Goal: Task Accomplishment & Management: Complete application form

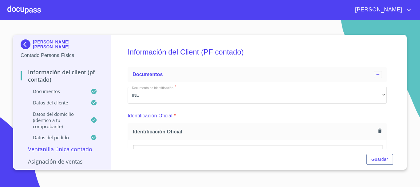
scroll to position [1169, 0]
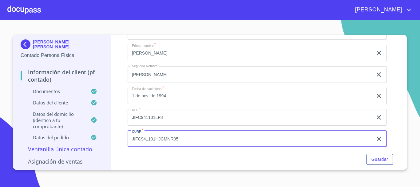
click at [40, 11] on div at bounding box center [24, 10] width 34 height 20
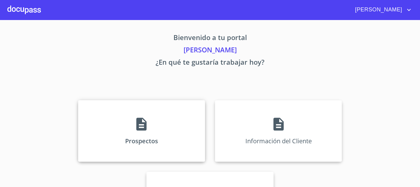
click at [130, 133] on div "Prospectos" at bounding box center [141, 131] width 127 height 62
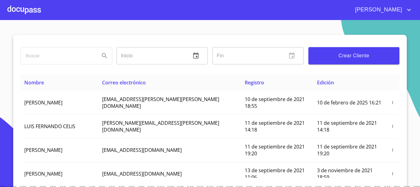
click at [47, 56] on input "search" at bounding box center [58, 55] width 74 height 17
type input "[PERSON_NAME]"
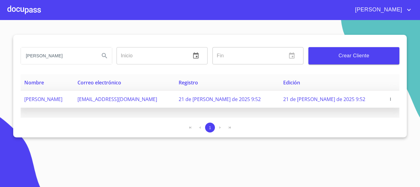
click at [389, 99] on icon "button" at bounding box center [391, 99] width 4 height 4
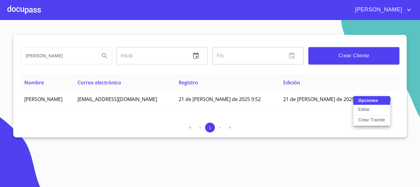
click at [355, 51] on div at bounding box center [210, 93] width 420 height 187
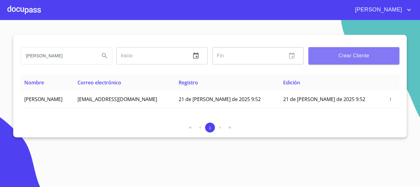
click at [372, 57] on span "Crear Cliente" at bounding box center [354, 55] width 81 height 9
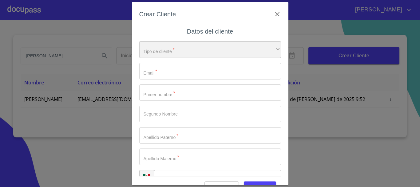
click at [183, 51] on div "​" at bounding box center [210, 49] width 142 height 17
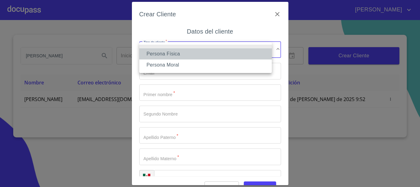
click at [172, 53] on li "Persona Física" at bounding box center [205, 53] width 133 height 11
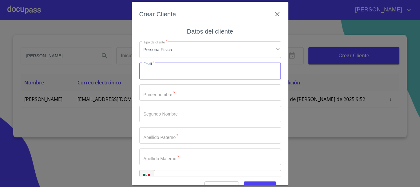
click at [170, 68] on input "Tipo de cliente   *" at bounding box center [210, 71] width 142 height 17
type input "sucadolf@pinturasfrancos.com"
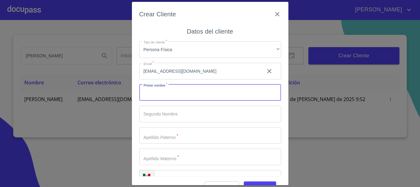
click at [194, 94] on input "Tipo de cliente   *" at bounding box center [210, 92] width 142 height 17
type input "[PERSON_NAME]"
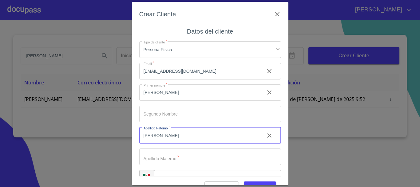
type input "[PERSON_NAME]"
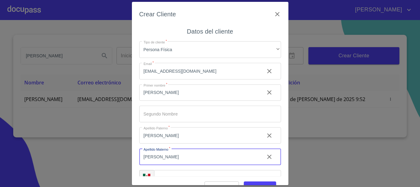
scroll to position [15, 0]
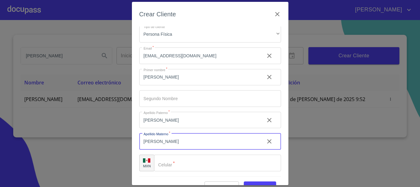
type input "[PERSON_NAME]"
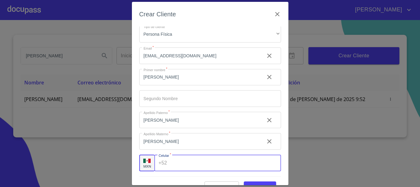
click at [167, 166] on div "+52 ​" at bounding box center [217, 162] width 127 height 17
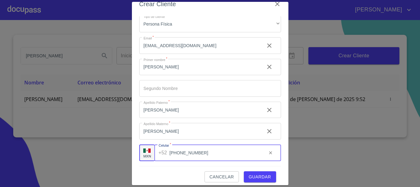
scroll to position [15, 0]
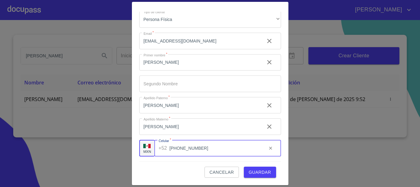
type input "[PHONE_NUMBER]"
click at [253, 172] on span "Guardar" at bounding box center [260, 172] width 22 height 8
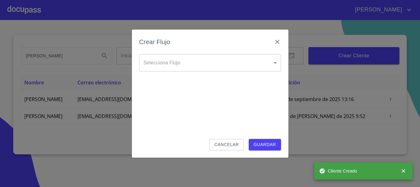
click at [198, 66] on body "VALERIA gustavo franco Inicio ​ Fin ​ Crear Cliente Nombre Correo electrónico R…" at bounding box center [210, 93] width 420 height 187
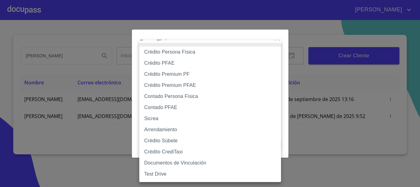
click at [182, 65] on li "Crédito PFAE" at bounding box center [210, 63] width 142 height 11
type input "60bfa0150d9865ccc24afd7c"
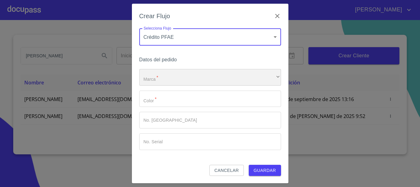
click at [172, 79] on div "​" at bounding box center [210, 77] width 142 height 17
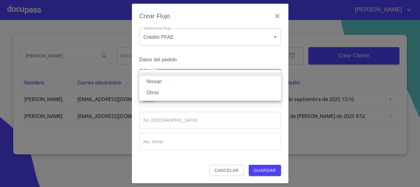
click at [170, 82] on li "Nissan" at bounding box center [210, 81] width 142 height 11
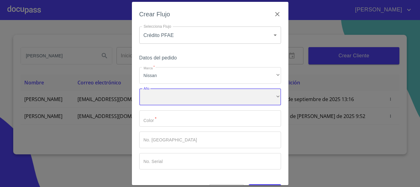
click at [163, 94] on div "​" at bounding box center [210, 97] width 142 height 17
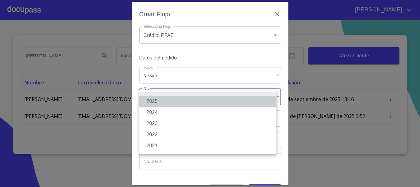
click at [162, 105] on li "2025" at bounding box center [207, 101] width 137 height 11
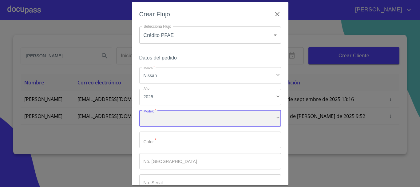
click at [155, 121] on div "​" at bounding box center [210, 118] width 142 height 17
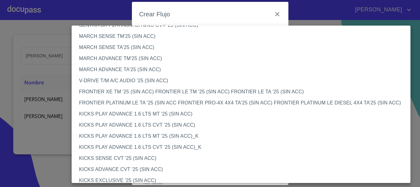
scroll to position [455, 0]
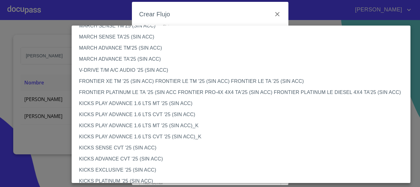
click at [126, 93] on li "FRONTIER PLATINUM LE TA '25 (SIN ACC FRONTIER PRO-4X 4X4 TA'25 (SIN ACC) FRONTI…" at bounding box center [244, 92] width 344 height 11
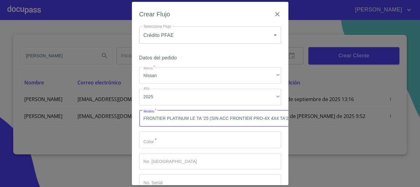
click at [166, 145] on input "Marca   *" at bounding box center [210, 139] width 142 height 17
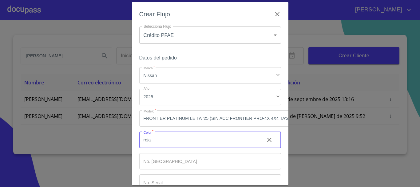
type input "roja"
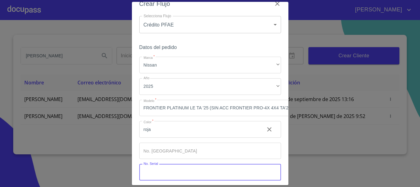
scroll to position [44, 0]
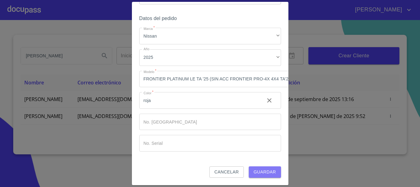
click at [266, 169] on span "Guardar" at bounding box center [265, 172] width 22 height 8
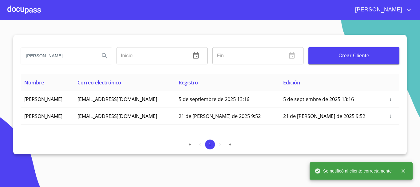
click at [32, 12] on div at bounding box center [24, 10] width 34 height 20
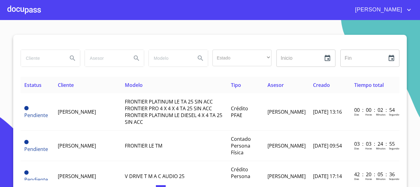
click at [27, 7] on div at bounding box center [24, 10] width 34 height 20
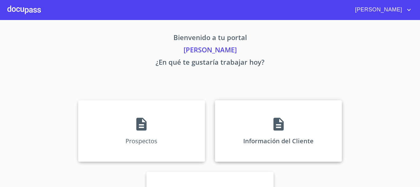
click at [278, 127] on icon at bounding box center [278, 123] width 15 height 15
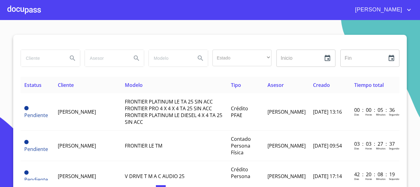
click at [39, 58] on input "search" at bounding box center [42, 58] width 42 height 17
type input "GUSTAVO FRANCO"
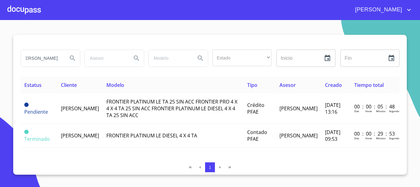
scroll to position [0, 0]
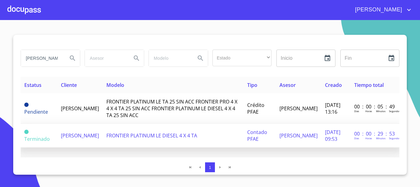
click at [99, 143] on td "GUSTAVO FRANCO MARTINEZ" at bounding box center [80, 136] width 46 height 24
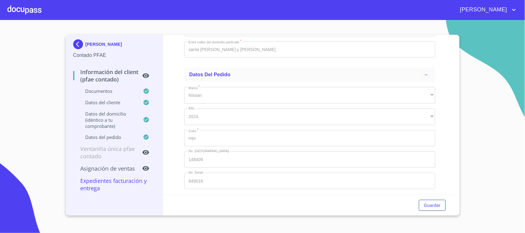
scroll to position [1647, 0]
click at [420, 187] on span "Guardar" at bounding box center [432, 206] width 17 height 8
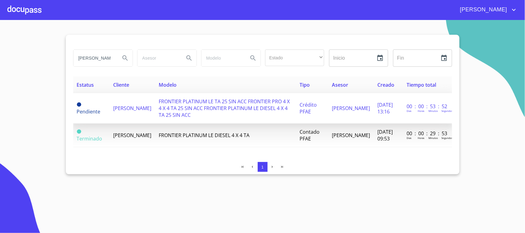
click at [233, 112] on span "FRONTIER PLATINUM LE TA 25 SIN ACC FRONTIER PRO 4 X 4 X 4 TA 25 SIN ACC FRONTIE…" at bounding box center [224, 108] width 131 height 20
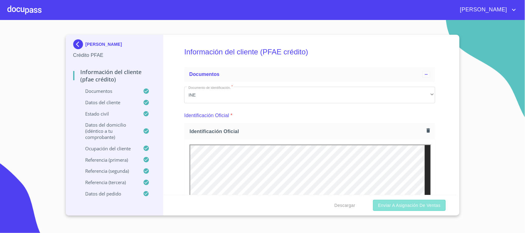
click at [397, 187] on span "Enviar a Asignación de Ventas" at bounding box center [409, 206] width 62 height 8
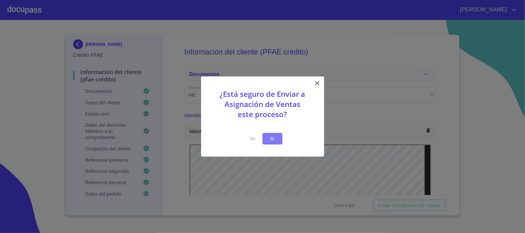
click at [279, 142] on button "Si" at bounding box center [273, 138] width 20 height 11
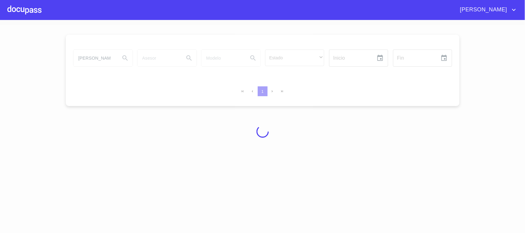
click at [277, 140] on div at bounding box center [262, 131] width 525 height 213
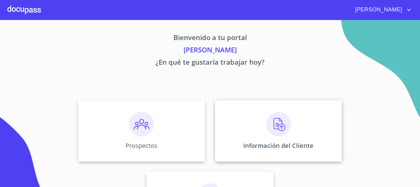
click at [273, 139] on div "Información del Cliente" at bounding box center [278, 131] width 127 height 62
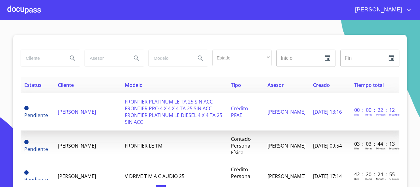
click at [125, 115] on span "FRONTIER PLATINUM LE TA 25 SIN ACC FRONTIER PRO 4 X 4 X 4 TA 25 SIN ACC FRONTIE…" at bounding box center [174, 111] width 98 height 27
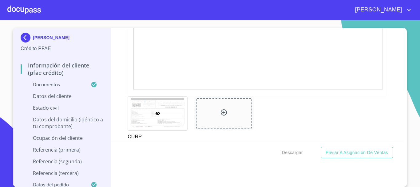
scroll to position [1546, 0]
click at [272, 120] on div "CURP" at bounding box center [257, 118] width 267 height 51
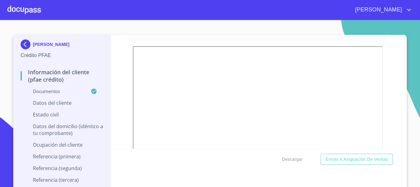
scroll to position [1423, 0]
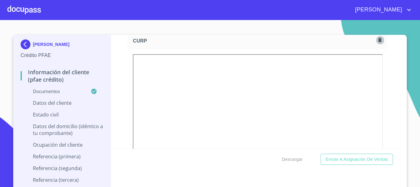
click at [377, 43] on icon "button" at bounding box center [380, 40] width 6 height 6
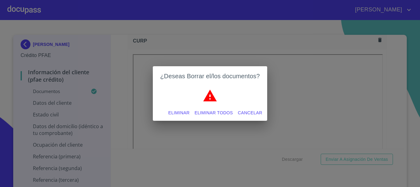
click at [204, 114] on span "Eliminar todos" at bounding box center [214, 113] width 38 height 8
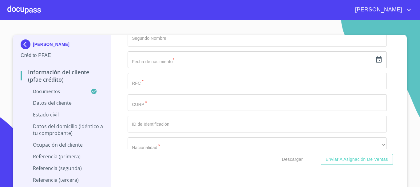
scroll to position [2008, 0]
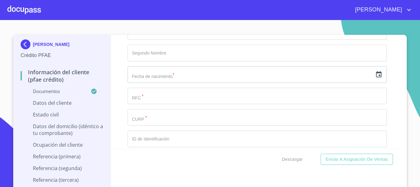
click at [164, 83] on input "text" at bounding box center [250, 74] width 245 height 17
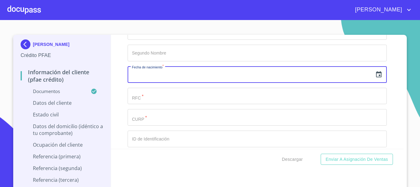
click at [375, 78] on icon "button" at bounding box center [378, 74] width 7 height 7
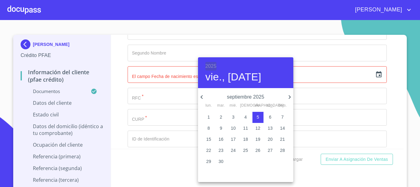
click at [212, 67] on h6 "2025" at bounding box center [211, 66] width 11 height 9
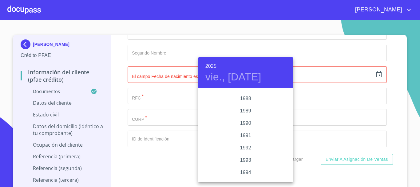
scroll to position [702, 0]
click at [246, 153] on div "1987" at bounding box center [245, 156] width 95 height 12
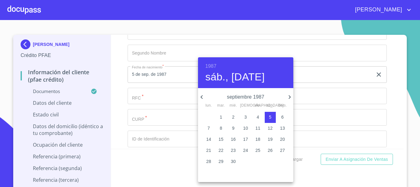
click at [199, 95] on icon "button" at bounding box center [201, 96] width 7 height 7
click at [209, 162] on p "27" at bounding box center [209, 161] width 5 height 6
type input "27 de [DATE]. de 1987"
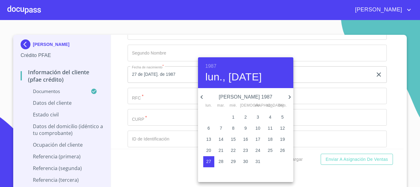
click at [152, 101] on div at bounding box center [210, 93] width 420 height 187
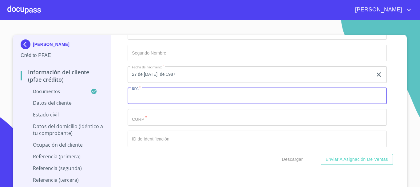
click at [153, 104] on input "Documento de identificación.   *" at bounding box center [257, 96] width 259 height 17
paste input "629136"
drag, startPoint x: 166, startPoint y: 106, endPoint x: 39, endPoint y: 98, distance: 127.6
click at [39, 98] on div "[PERSON_NAME] PFAE Información del cliente (PFAE crédito) Documentos Datos del …" at bounding box center [208, 114] width 391 height 159
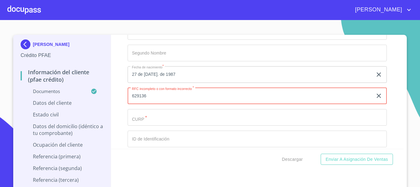
paste input "FAMG870717"
type input "FAMG870717BI1"
click at [156, 126] on input "Documento de identificación.   *" at bounding box center [257, 117] width 259 height 17
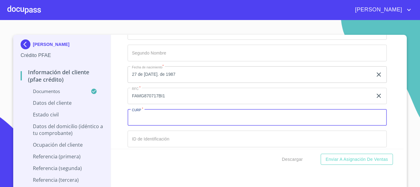
paste input "FAMG870717"
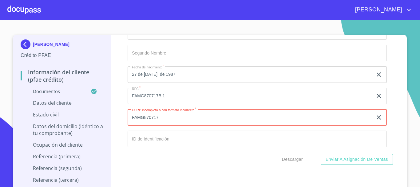
click at [48, 126] on div "[PERSON_NAME] PFAE Información del cliente (PFAE crédito) Documentos Datos del …" at bounding box center [208, 114] width 391 height 159
paste input "HJCRRS05"
type input "FAMG870717HJCRRS05"
click at [151, 145] on input "Documento de identificación.   *" at bounding box center [257, 138] width 259 height 17
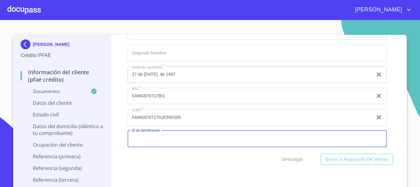
scroll to position [2069, 0]
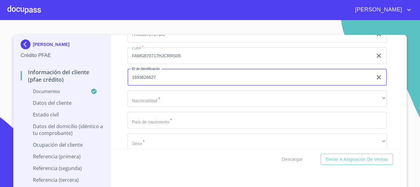
type input "1693626627"
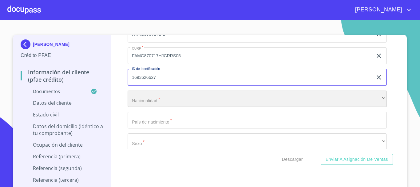
click at [157, 106] on div "​" at bounding box center [257, 98] width 259 height 17
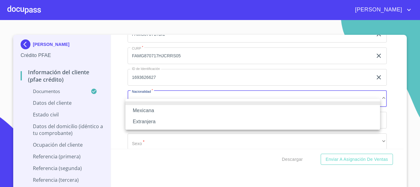
click at [149, 110] on li "Mexicana" at bounding box center [253, 110] width 255 height 11
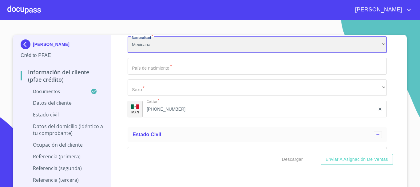
scroll to position [2131, 0]
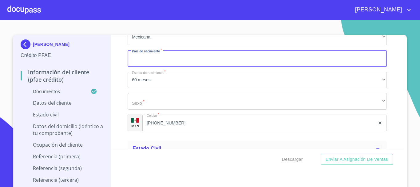
click at [162, 67] on input "Documento de identificación.   *" at bounding box center [257, 58] width 259 height 17
type input "[GEOGRAPHIC_DATA]"
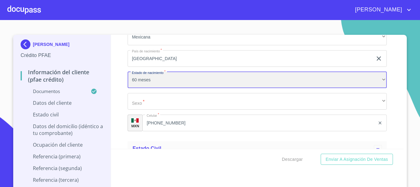
click at [148, 86] on div "60 meses" at bounding box center [257, 80] width 259 height 17
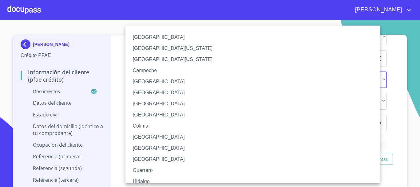
scroll to position [88, 0]
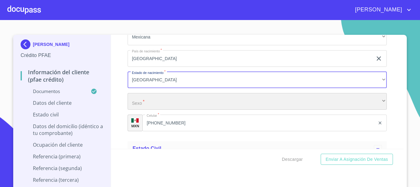
click at [136, 110] on div "​" at bounding box center [257, 101] width 259 height 17
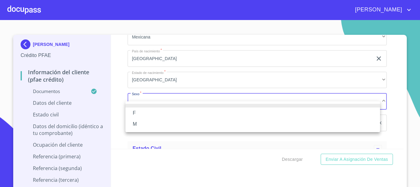
click at [142, 128] on li "M" at bounding box center [253, 123] width 255 height 11
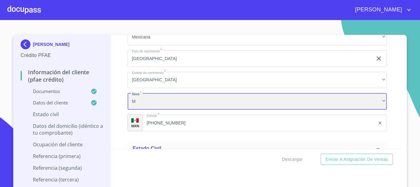
scroll to position [2192, 0]
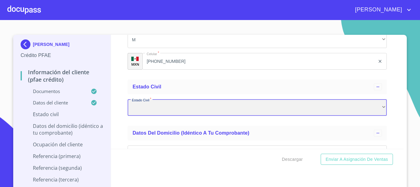
click at [158, 116] on div "​" at bounding box center [257, 107] width 259 height 17
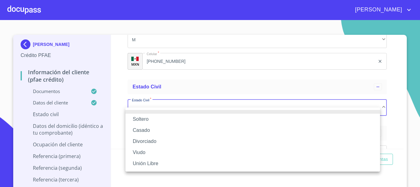
click at [151, 130] on li "Casado" at bounding box center [253, 130] width 255 height 11
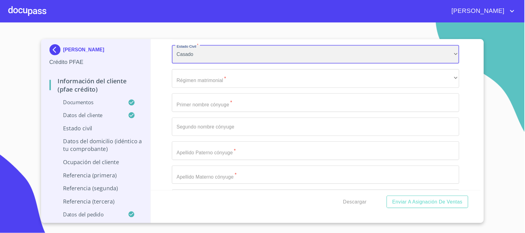
scroll to position [2285, 0]
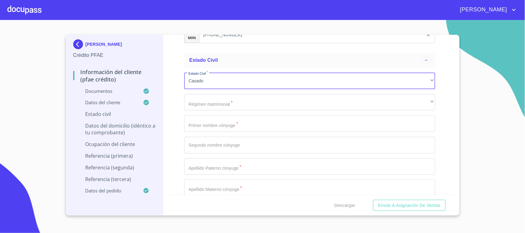
drag, startPoint x: 417, startPoint y: 2, endPoint x: 178, endPoint y: 148, distance: 280.4
click at [178, 148] on div "Información del cliente (PFAE crédito) Documentos Documento de identificación. …" at bounding box center [309, 115] width 293 height 160
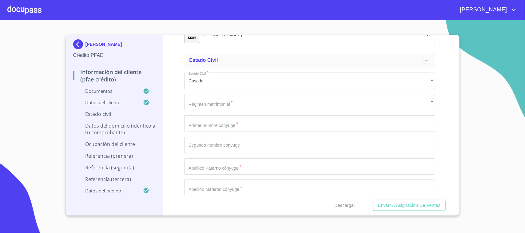
scroll to position [2324, 0]
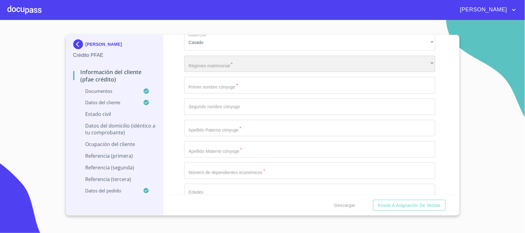
click at [227, 62] on div "​" at bounding box center [309, 64] width 251 height 17
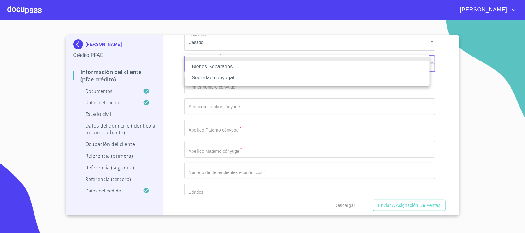
click at [227, 78] on li "Sociedad conyugal" at bounding box center [307, 77] width 245 height 11
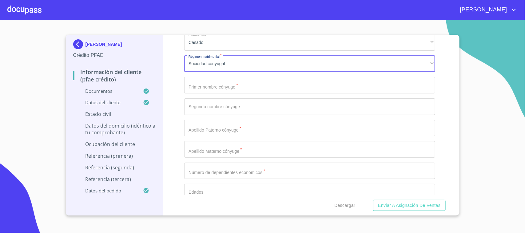
click at [178, 109] on div "Información del cliente (PFAE crédito) Documentos Documento de identificación. …" at bounding box center [309, 115] width 293 height 160
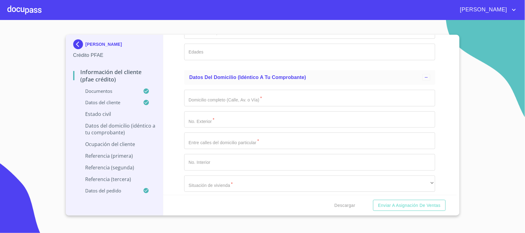
scroll to position [2477, 0]
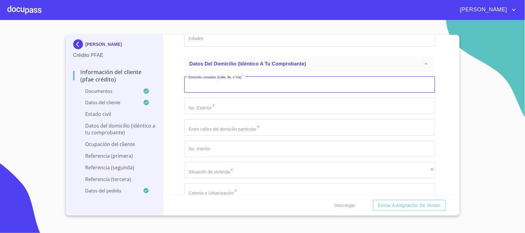
click at [207, 80] on input "Documento de identificación.   *" at bounding box center [309, 84] width 251 height 17
type input "[GEOGRAPHIC_DATA][PERSON_NAME]"
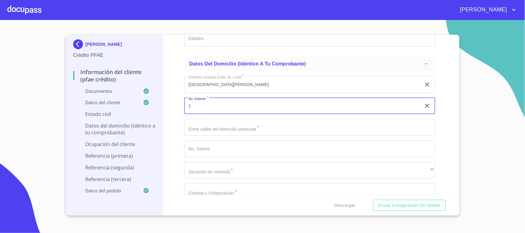
type input "1"
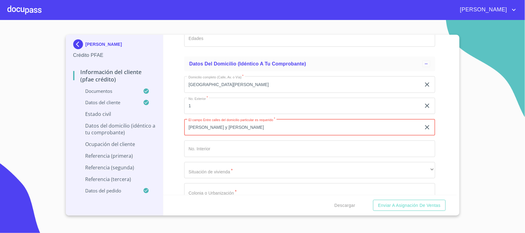
type input "[PERSON_NAME] y [PERSON_NAME]"
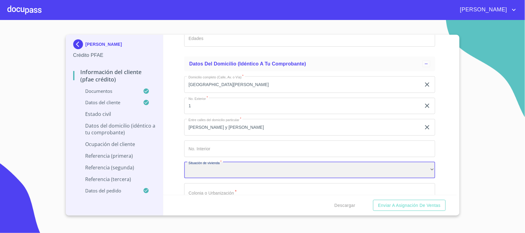
click at [203, 169] on div "​" at bounding box center [309, 170] width 251 height 17
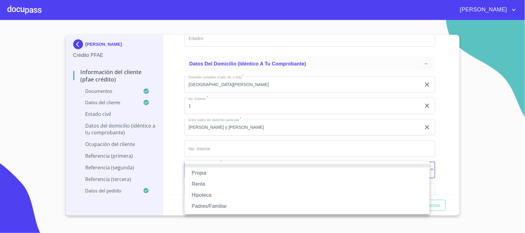
click at [205, 175] on li "Propia" at bounding box center [307, 173] width 245 height 11
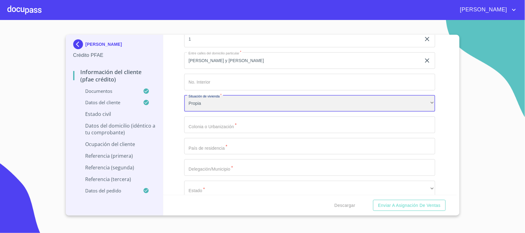
scroll to position [2554, 0]
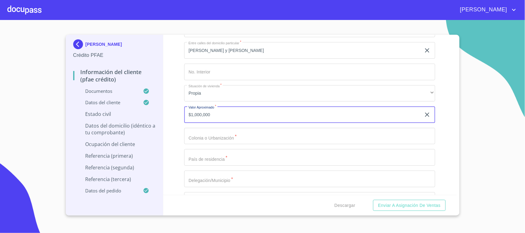
type input "$1,000,000"
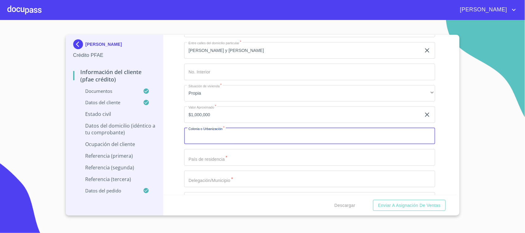
click at [215, 134] on input "Documento de identificación.   *" at bounding box center [309, 136] width 251 height 17
type input "[PERSON_NAME]"
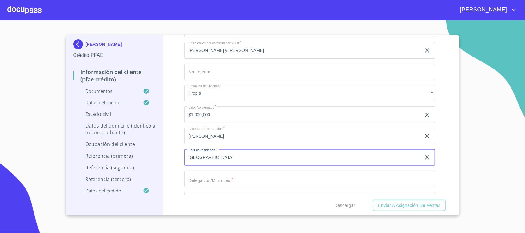
type input "[GEOGRAPHIC_DATA]"
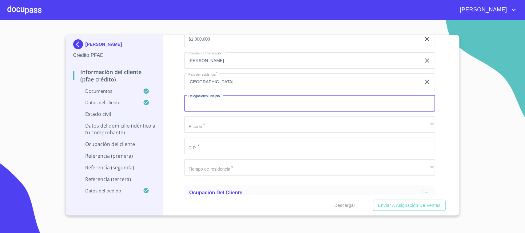
scroll to position [2631, 0]
type input "zapopan"
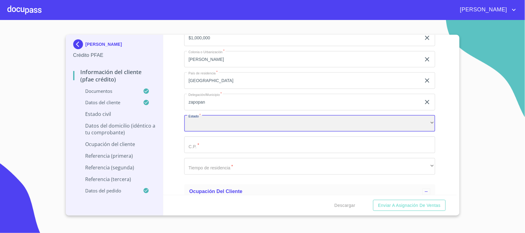
click at [225, 126] on div "​" at bounding box center [309, 123] width 251 height 17
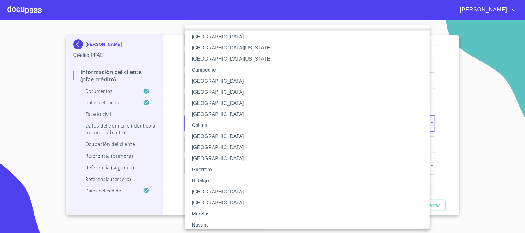
click at [206, 187] on li "[GEOGRAPHIC_DATA]" at bounding box center [310, 192] width 251 height 11
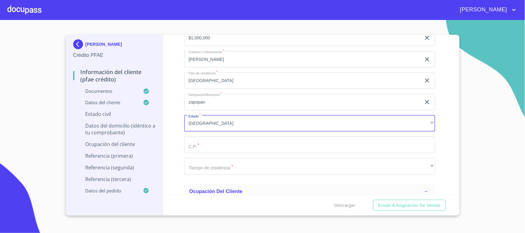
click at [222, 150] on input "Documento de identificación.   *" at bounding box center [309, 145] width 251 height 17
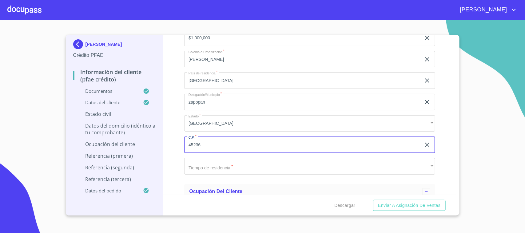
type input "45236"
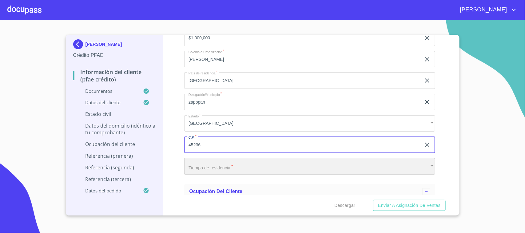
click at [221, 166] on div "​" at bounding box center [309, 166] width 251 height 17
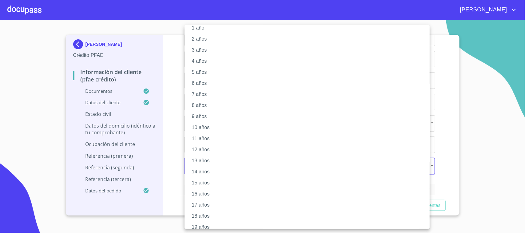
scroll to position [37, 0]
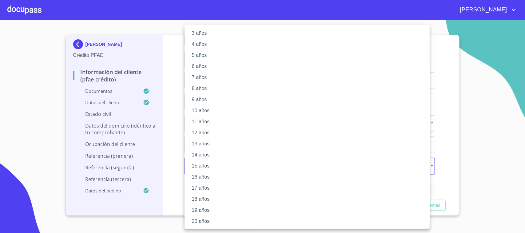
click at [211, 187] on li "20 años" at bounding box center [310, 221] width 251 height 11
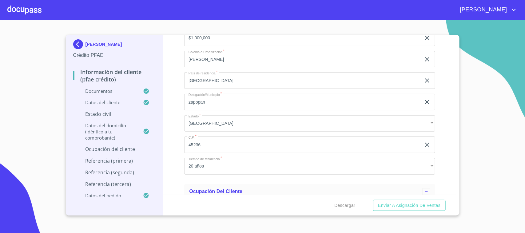
click at [179, 179] on div "Información del cliente (PFAE crédito) Documentos Documento de identificación. …" at bounding box center [309, 115] width 293 height 160
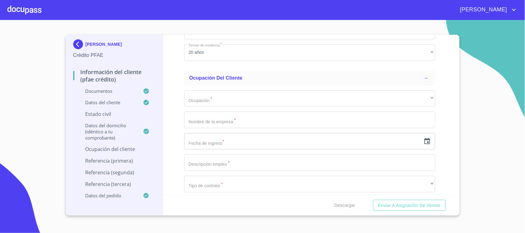
scroll to position [2747, 0]
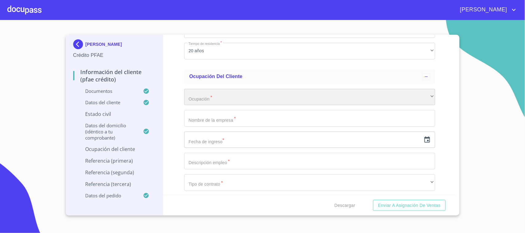
click at [224, 93] on div "​" at bounding box center [309, 97] width 251 height 17
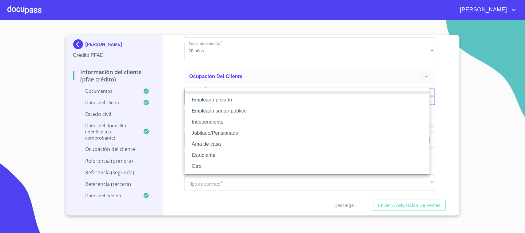
click at [228, 121] on li "Independiente" at bounding box center [307, 122] width 245 height 11
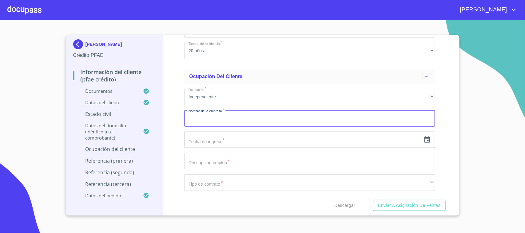
click at [217, 120] on input "Documento de identificación.   *" at bounding box center [309, 118] width 251 height 17
type input "pinturas francos"
click at [222, 140] on input "text" at bounding box center [302, 140] width 237 height 17
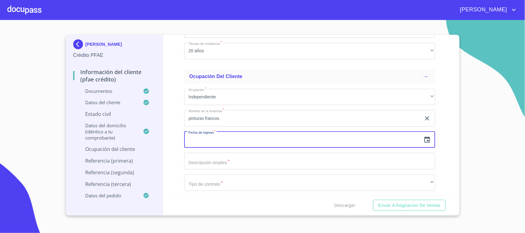
click at [420, 140] on icon "button" at bounding box center [427, 139] width 7 height 7
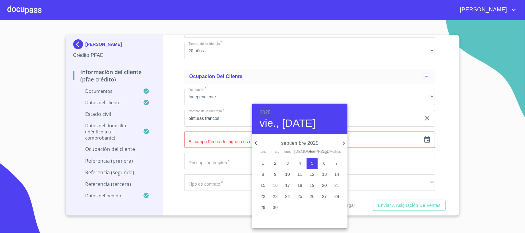
click at [267, 109] on h6 "2025" at bounding box center [265, 112] width 11 height 9
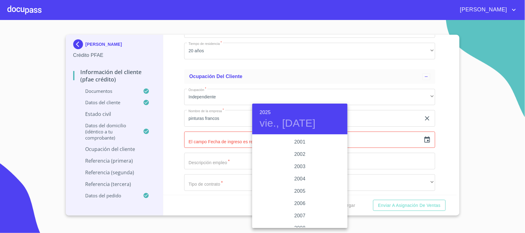
scroll to position [925, 0]
click at [297, 187] on div "2006" at bounding box center [299, 214] width 95 height 12
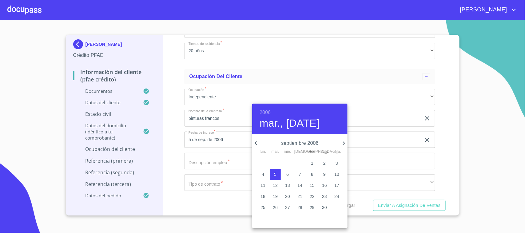
click at [257, 143] on icon "button" at bounding box center [255, 143] width 7 height 7
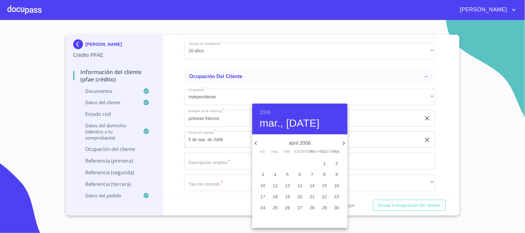
click at [257, 143] on icon "button" at bounding box center [255, 143] width 7 height 7
click at [336, 163] on p "1" at bounding box center [337, 163] width 2 height 6
type input "1 de ene. de 2006"
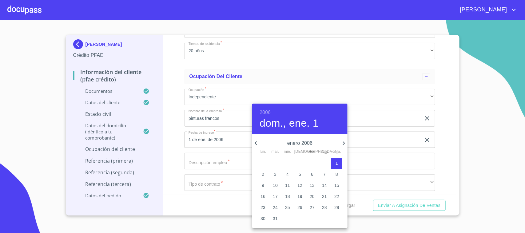
click at [221, 159] on div at bounding box center [262, 116] width 525 height 233
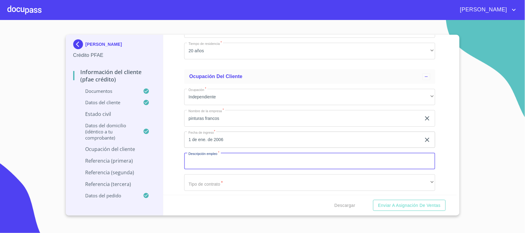
click at [222, 165] on input "Documento de identificación.   *" at bounding box center [309, 161] width 251 height 17
type input "comercializacion de pinturas"
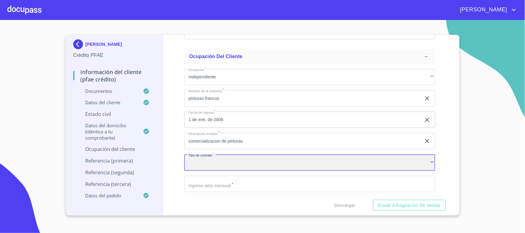
scroll to position [2824, 0]
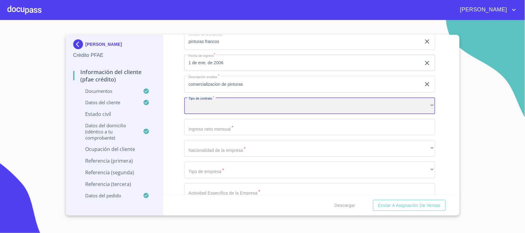
click at [218, 102] on div "​" at bounding box center [309, 106] width 251 height 17
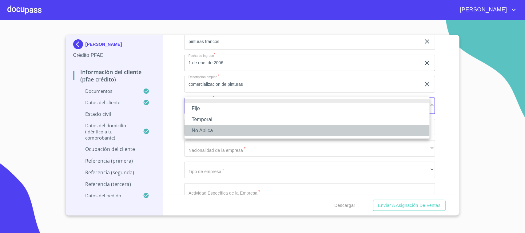
click at [206, 132] on li "No Aplica" at bounding box center [307, 130] width 245 height 11
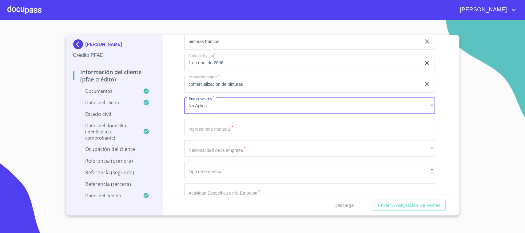
click at [221, 123] on input "Documento de identificación.   *" at bounding box center [309, 127] width 251 height 17
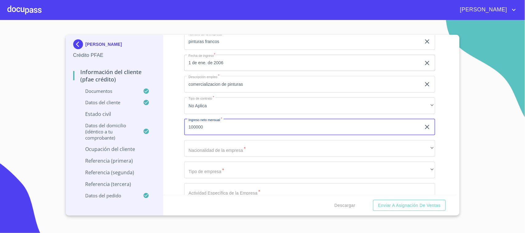
type input "100000"
click at [219, 155] on div "Ocupación   * Independiente ​ Nombre de la empresa   * pinturas francos ​ Fecha…" at bounding box center [309, 234] width 251 height 455
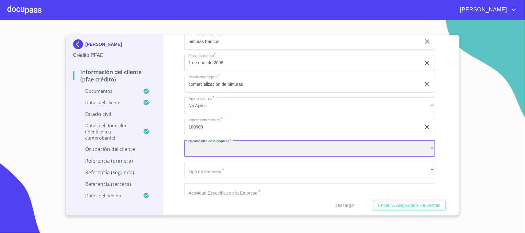
click at [223, 151] on div "​" at bounding box center [309, 148] width 251 height 17
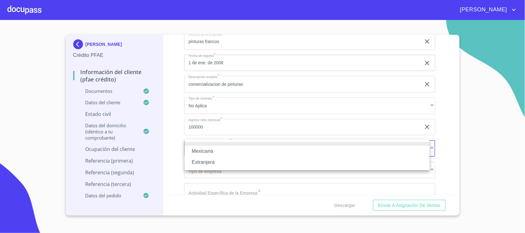
click at [223, 151] on li "Mexicana" at bounding box center [307, 151] width 245 height 11
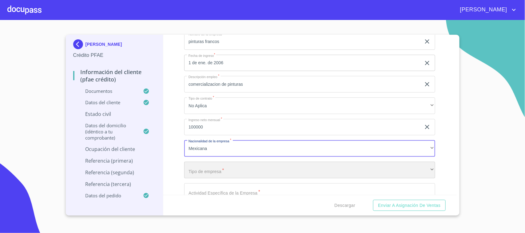
click at [205, 172] on div "​" at bounding box center [309, 170] width 251 height 17
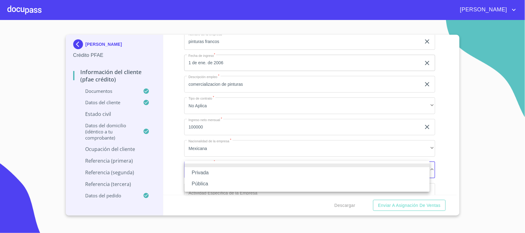
click at [210, 174] on li "Privada" at bounding box center [307, 172] width 245 height 11
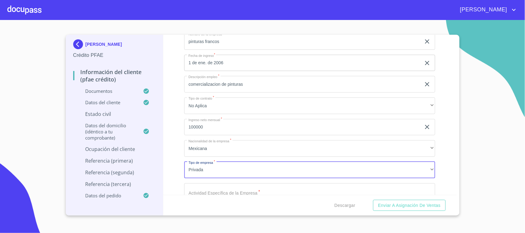
click at [215, 187] on input "Documento de identificación.   *" at bounding box center [309, 191] width 251 height 17
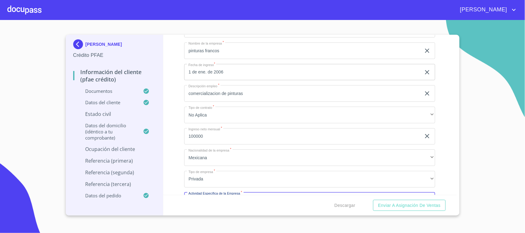
scroll to position [2785, 0]
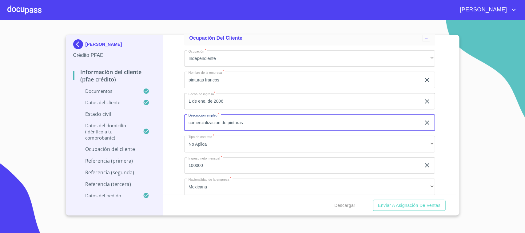
drag, startPoint x: 250, startPoint y: 122, endPoint x: 92, endPoint y: 123, distance: 157.6
click at [92, 123] on div "[PERSON_NAME] PFAE Información del cliente (PFAE crédito) Documentos Datos del …" at bounding box center [261, 125] width 391 height 181
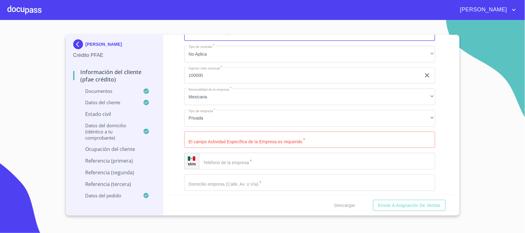
scroll to position [2901, 0]
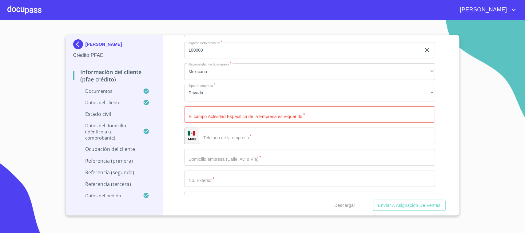
click at [222, 111] on input "Documento de identificación.   *" at bounding box center [309, 114] width 251 height 17
paste input "comercializacion de pinturas"
type input "comercializacion de pinturas"
click at [227, 134] on input "Documento de identificación.   *" at bounding box center [317, 136] width 236 height 17
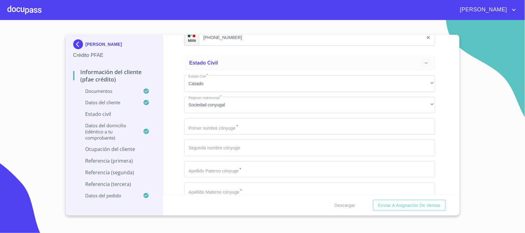
scroll to position [2247, 0]
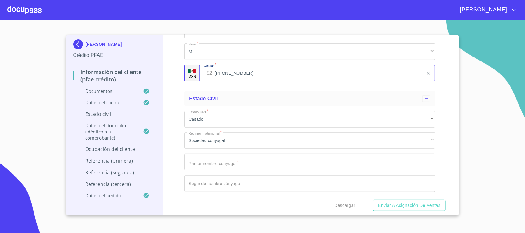
drag, startPoint x: 259, startPoint y: 70, endPoint x: 143, endPoint y: 68, distance: 115.4
click at [143, 68] on div "[PERSON_NAME] PFAE Información del cliente (PFAE crédito) Documentos Datos del …" at bounding box center [261, 125] width 391 height 181
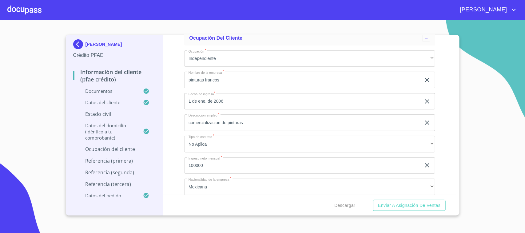
scroll to position [2862, 0]
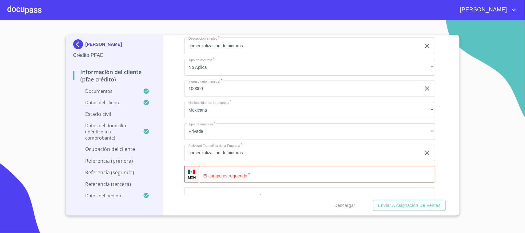
click at [225, 175] on input "Documento de identificación.   *" at bounding box center [317, 174] width 236 height 17
paste input "[PHONE_NUMBER]"
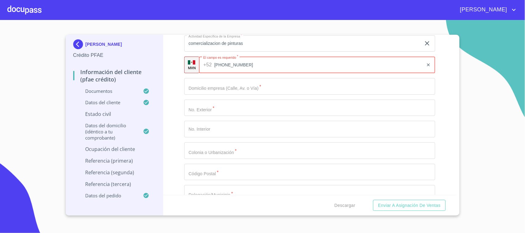
scroll to position [2978, 0]
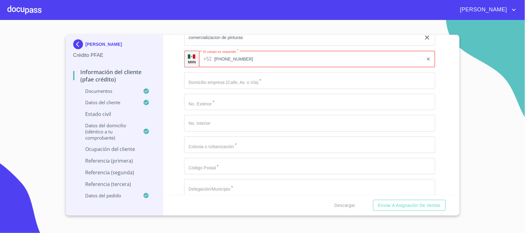
type input "[PHONE_NUMBER]"
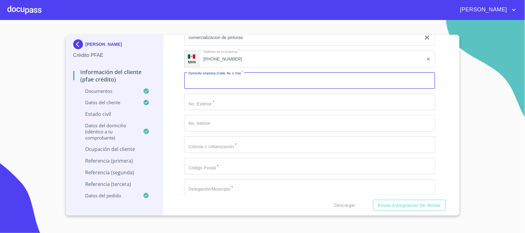
click at [222, 81] on input "Documento de identificación.   *" at bounding box center [309, 80] width 251 height 17
type input "[GEOGRAPHIC_DATA][PERSON_NAME]"
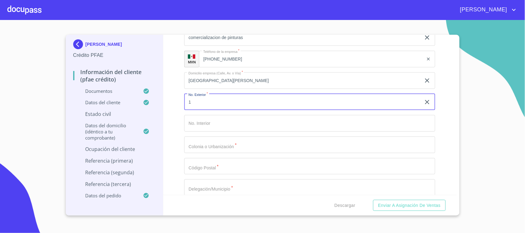
type input "1"
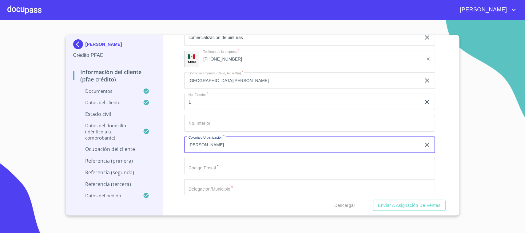
type input "[PERSON_NAME]"
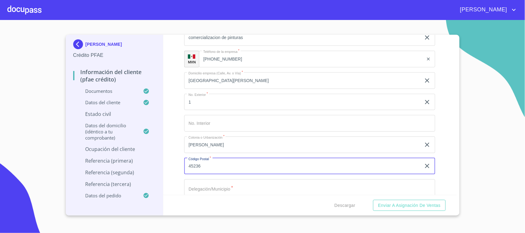
type input "45236"
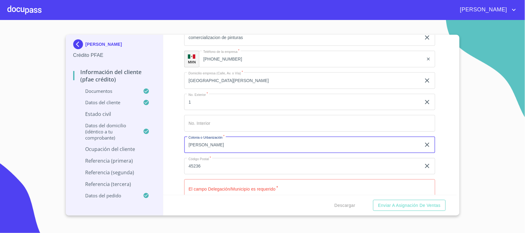
drag, startPoint x: 225, startPoint y: 144, endPoint x: 142, endPoint y: 142, distance: 83.1
click at [142, 142] on div "[PERSON_NAME] PFAE Información del cliente (PFAE crédito) Documentos Datos del …" at bounding box center [261, 125] width 391 height 181
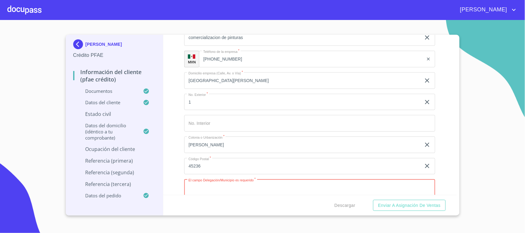
click at [253, 183] on input "Documento de identificación.   *" at bounding box center [309, 187] width 251 height 17
type input "zapopan"
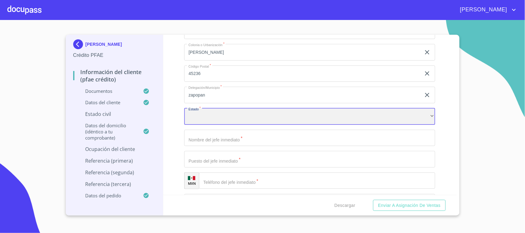
click at [234, 114] on div "​" at bounding box center [309, 116] width 251 height 17
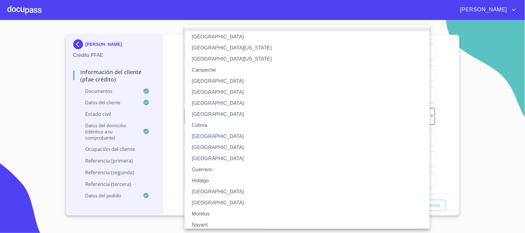
click at [206, 187] on li "[GEOGRAPHIC_DATA]" at bounding box center [310, 192] width 251 height 11
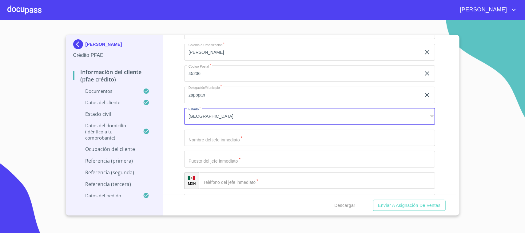
click at [220, 134] on input "Documento de identificación.   *" at bounding box center [309, 138] width 251 height 17
type input "[PERSON_NAME]"
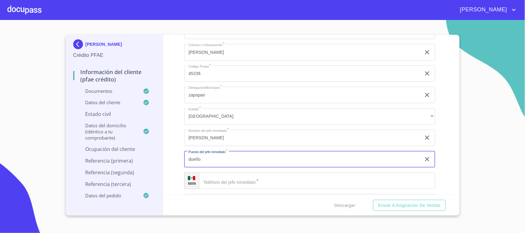
type input "dueño"
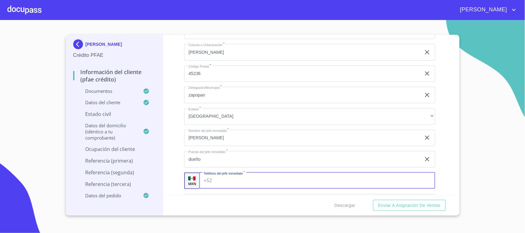
paste input "[PHONE_NUMBER]"
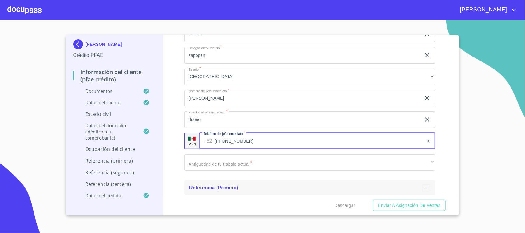
scroll to position [3186, 0]
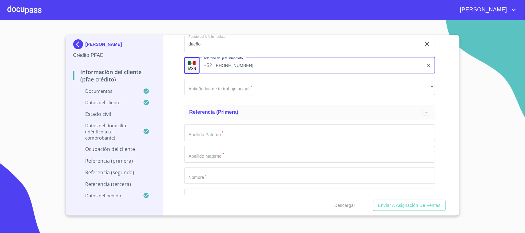
type input "[PHONE_NUMBER]"
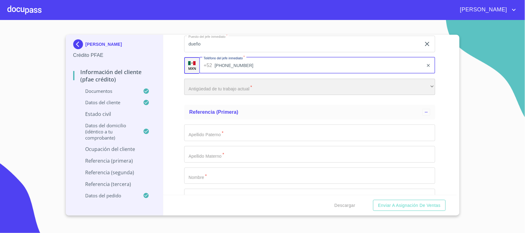
click at [223, 82] on div "​" at bounding box center [309, 87] width 251 height 17
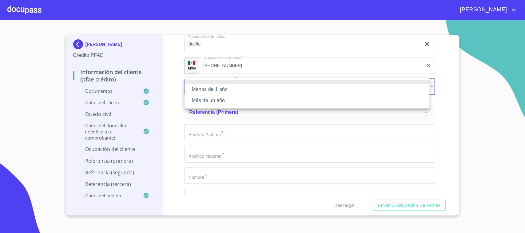
click at [229, 101] on li "Más de un año" at bounding box center [307, 100] width 245 height 11
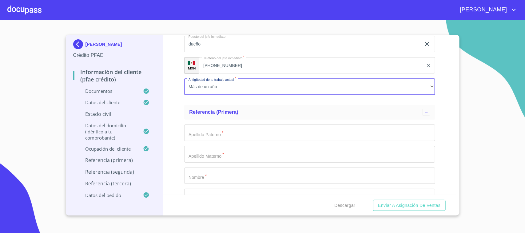
click at [208, 136] on input "Documento de identificación.   *" at bounding box center [309, 133] width 251 height 17
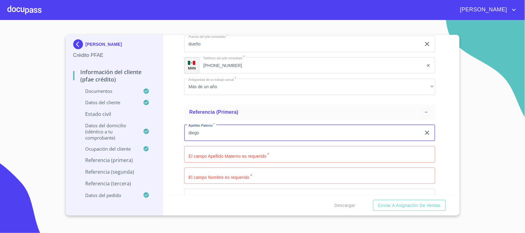
drag, startPoint x: 208, startPoint y: 136, endPoint x: 91, endPoint y: 124, distance: 117.9
click at [85, 125] on div "[PERSON_NAME] PFAE Información del cliente (PFAE crédito) Documentos Datos del …" at bounding box center [261, 125] width 391 height 181
type input "[PERSON_NAME]"
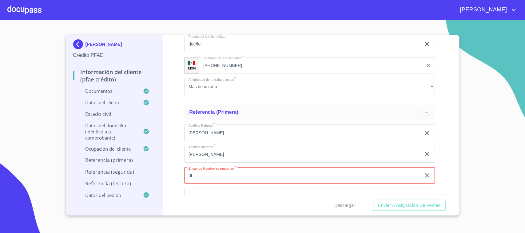
type input "d"
type input "diego"
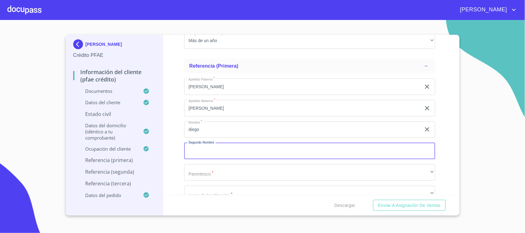
scroll to position [3271, 0]
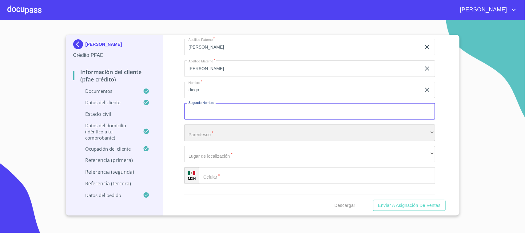
click at [207, 132] on div "​" at bounding box center [309, 133] width 251 height 17
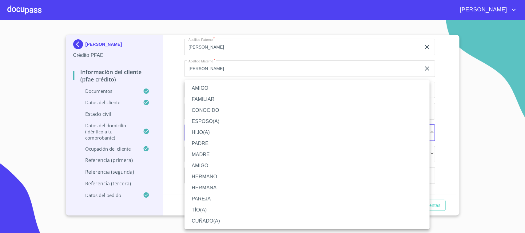
click at [215, 177] on li "HERMANO" at bounding box center [307, 176] width 245 height 11
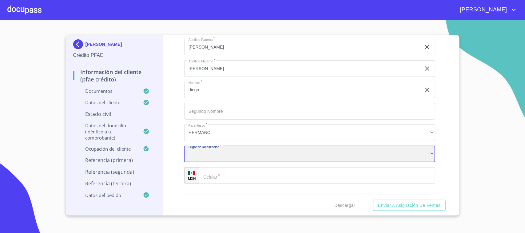
click at [227, 154] on div "​" at bounding box center [309, 154] width 251 height 17
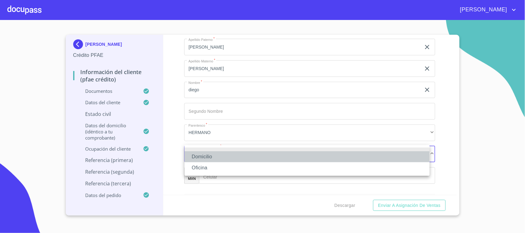
click at [222, 159] on li "Domicilio" at bounding box center [307, 156] width 245 height 11
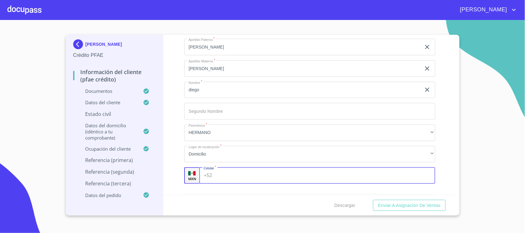
click at [223, 173] on input "Documento de identificación.   *" at bounding box center [325, 175] width 221 height 17
type input "[PHONE_NUMBER]"
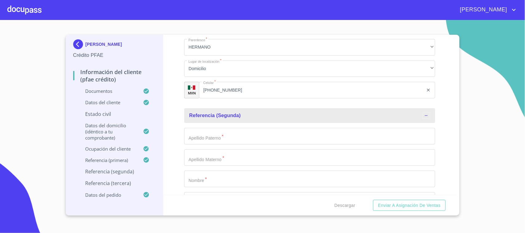
scroll to position [3360, 0]
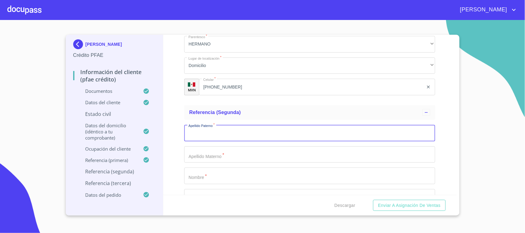
click at [227, 134] on input "Documento de identificación.   *" at bounding box center [309, 133] width 251 height 17
type input "[PERSON_NAME]"
type input "perez"
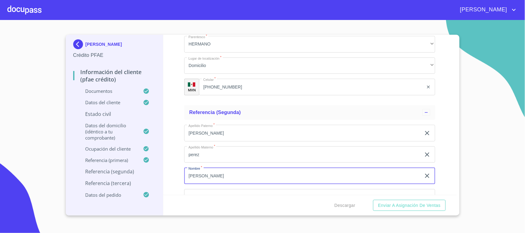
type input "[PERSON_NAME]"
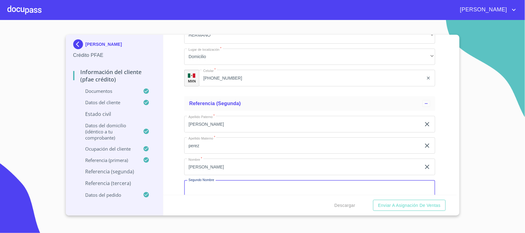
scroll to position [3462, 0]
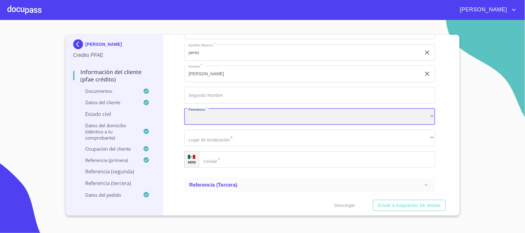
click at [198, 121] on div "​" at bounding box center [309, 117] width 251 height 17
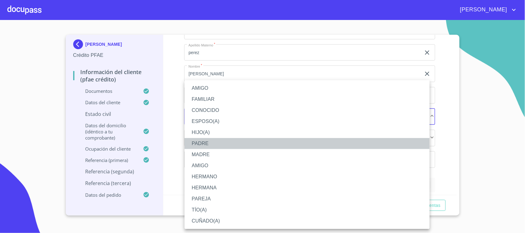
click at [209, 144] on li "PADRE" at bounding box center [307, 143] width 245 height 11
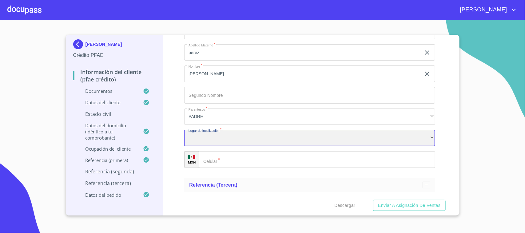
click at [214, 135] on div "​" at bounding box center [309, 138] width 251 height 17
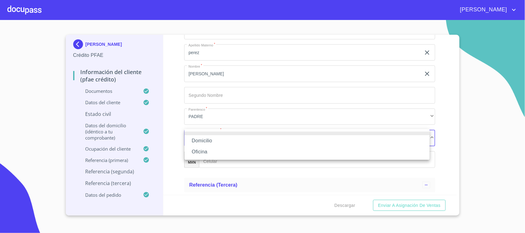
click at [215, 140] on li "Domicilio" at bounding box center [307, 140] width 245 height 11
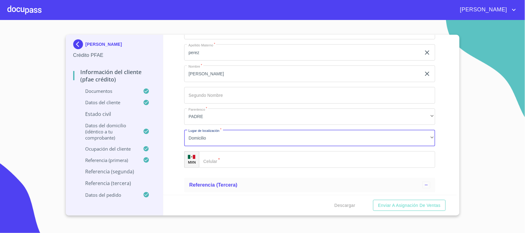
click at [227, 159] on input "Documento de identificación.   *" at bounding box center [317, 159] width 236 height 17
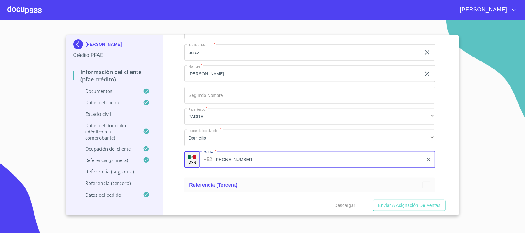
type input "[PHONE_NUMBER]"
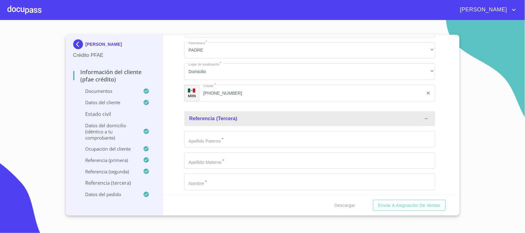
scroll to position [3539, 0]
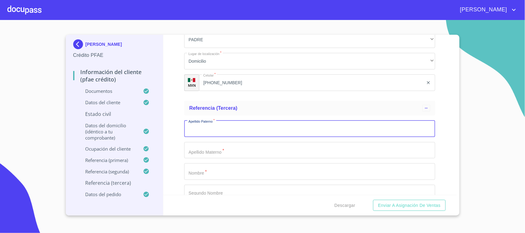
click at [216, 133] on input "Documento de identificación.   *" at bounding box center [309, 129] width 251 height 17
drag, startPoint x: 216, startPoint y: 133, endPoint x: 116, endPoint y: 128, distance: 100.1
click at [116, 128] on div "[PERSON_NAME] PFAE Información del cliente (PFAE crédito) Documentos Datos del …" at bounding box center [261, 125] width 391 height 181
type input "bravo"
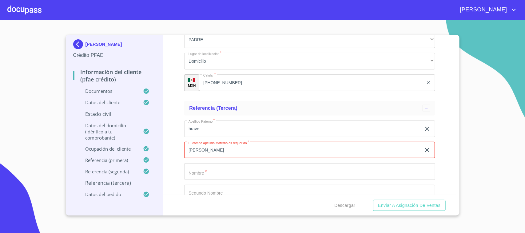
type input "[PERSON_NAME]"
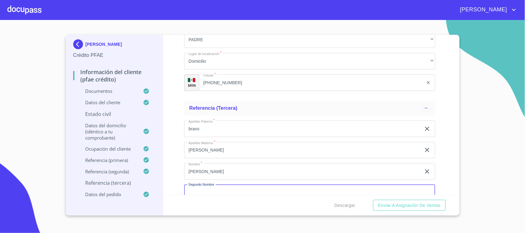
scroll to position [3544, 0]
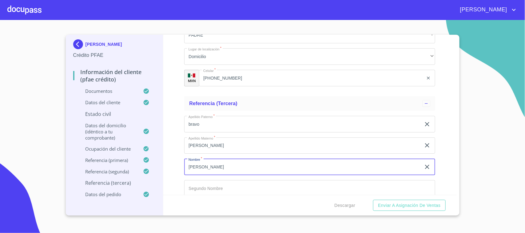
click at [218, 170] on input "[PERSON_NAME]" at bounding box center [302, 167] width 237 height 17
type input "[PERSON_NAME]"
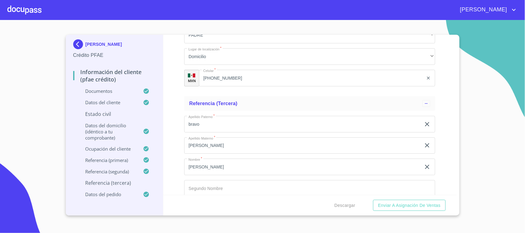
scroll to position [3637, 0]
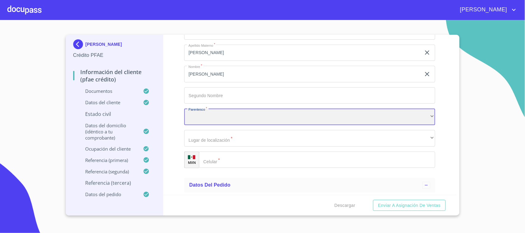
click at [248, 113] on div "​" at bounding box center [309, 117] width 251 height 17
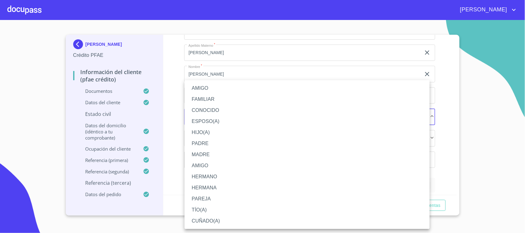
click at [210, 91] on li "AMIGO" at bounding box center [307, 88] width 245 height 11
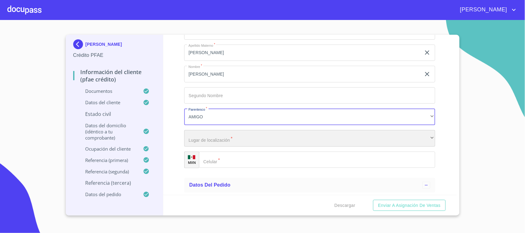
click at [213, 139] on div "​" at bounding box center [309, 138] width 251 height 17
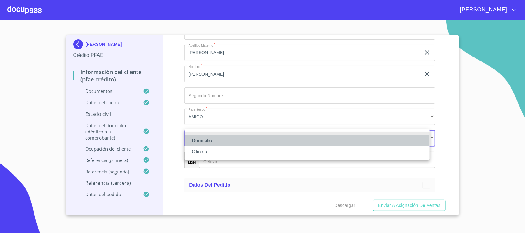
click at [214, 139] on li "Domicilio" at bounding box center [307, 140] width 245 height 11
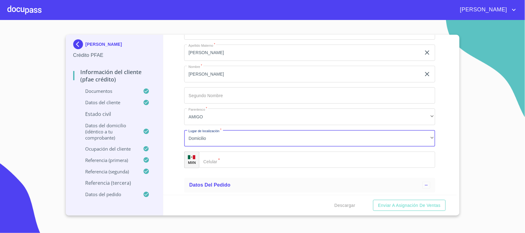
click at [221, 156] on input "Documento de identificación.   *" at bounding box center [317, 160] width 236 height 17
type input "[PHONE_NUMBER]"
click at [175, 159] on div "Información del cliente (PFAE crédito) Documentos Documento de identificación. …" at bounding box center [309, 115] width 293 height 160
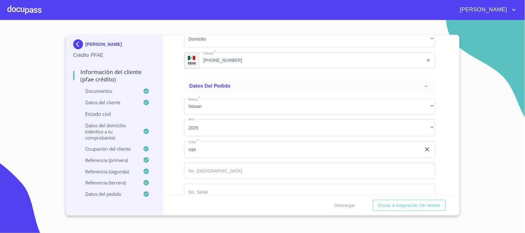
scroll to position [3747, 0]
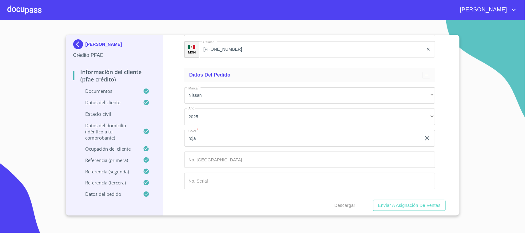
click at [119, 115] on p "Estado Civil" at bounding box center [114, 114] width 83 height 7
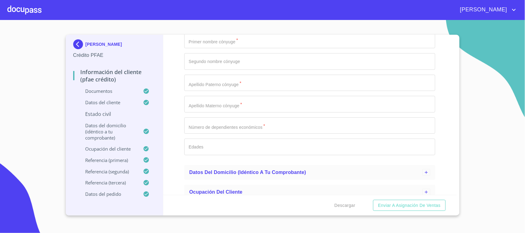
scroll to position [69, 0]
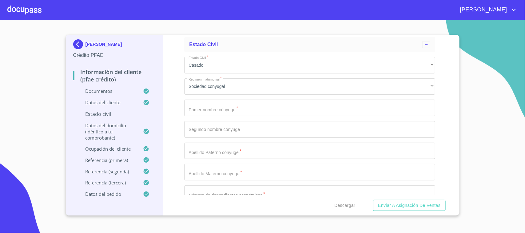
click at [215, 111] on input "Estado Civil   *" at bounding box center [309, 108] width 251 height 17
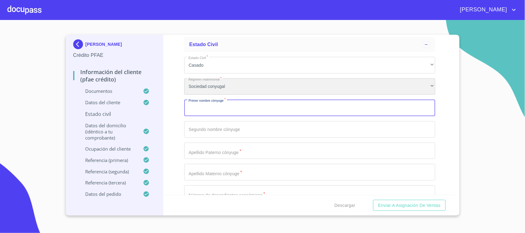
click at [201, 85] on div "Sociedad conyugal" at bounding box center [309, 86] width 251 height 17
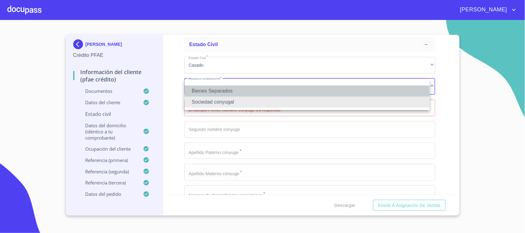
click at [221, 94] on li "Bienes Separados" at bounding box center [307, 91] width 245 height 11
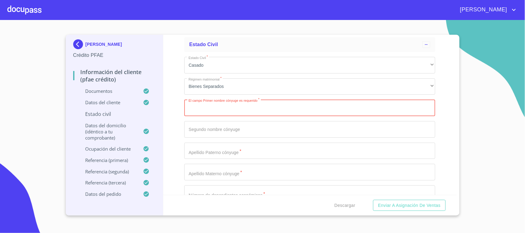
click at [208, 111] on input "Estado Civil   *" at bounding box center [309, 108] width 251 height 17
type input "alma"
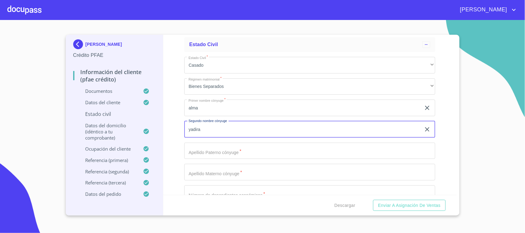
type input "yadira"
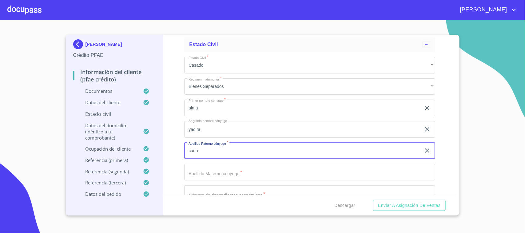
type input "cano"
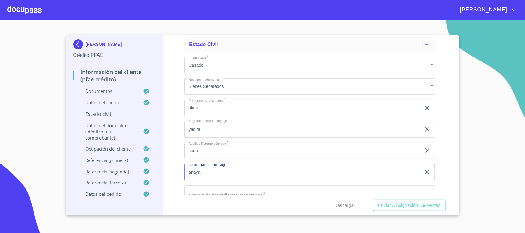
type input "anaya"
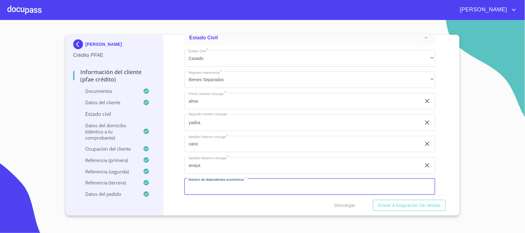
scroll to position [114, 0]
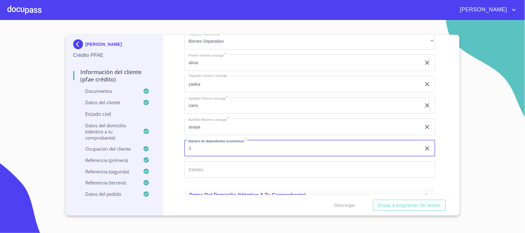
type input "3"
click at [205, 170] on input "Estado Civil   *" at bounding box center [309, 170] width 251 height 17
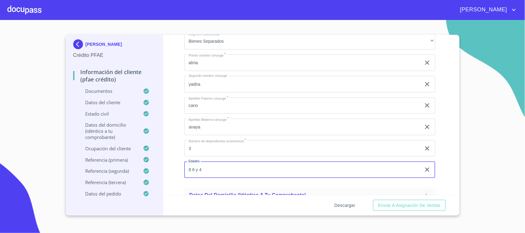
type input "8 6 y 4"
click at [341, 187] on span "Descargar" at bounding box center [345, 206] width 21 height 8
click at [345, 187] on span "Descargar" at bounding box center [345, 206] width 21 height 8
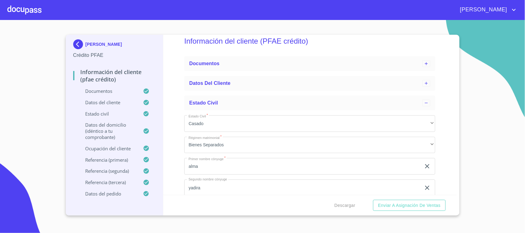
scroll to position [0, 0]
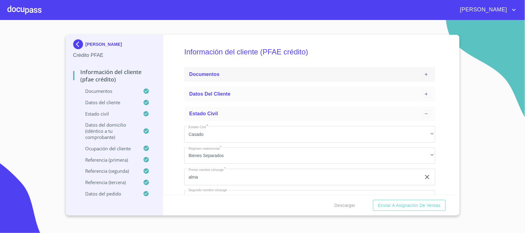
click at [224, 71] on div "Documentos" at bounding box center [305, 74] width 233 height 7
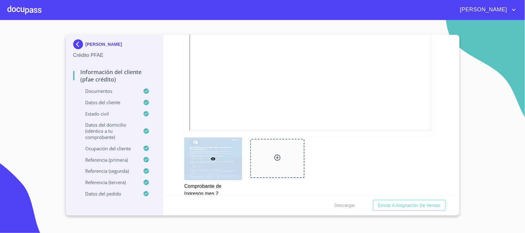
scroll to position [1039, 0]
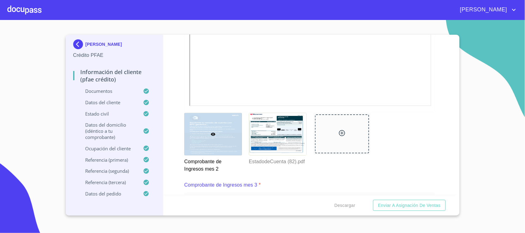
click at [324, 170] on div at bounding box center [342, 142] width 65 height 67
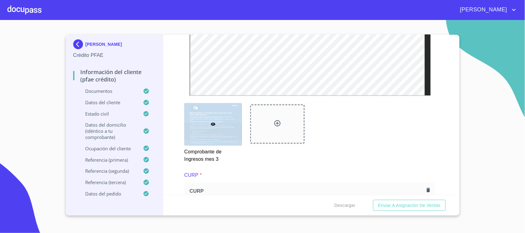
scroll to position [1346, 0]
